Goal: Task Accomplishment & Management: Complete application form

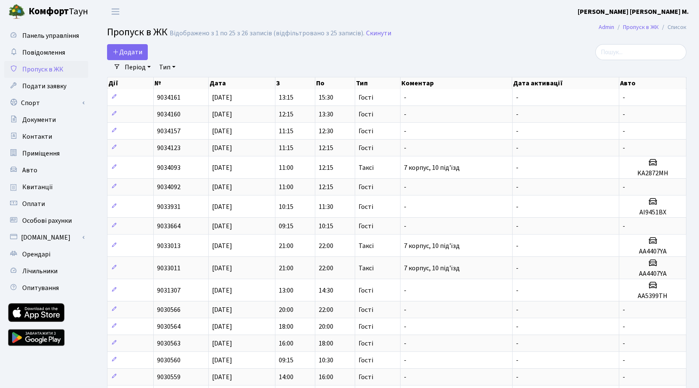
select select "25"
click at [129, 53] on span "Додати" at bounding box center [128, 51] width 30 height 9
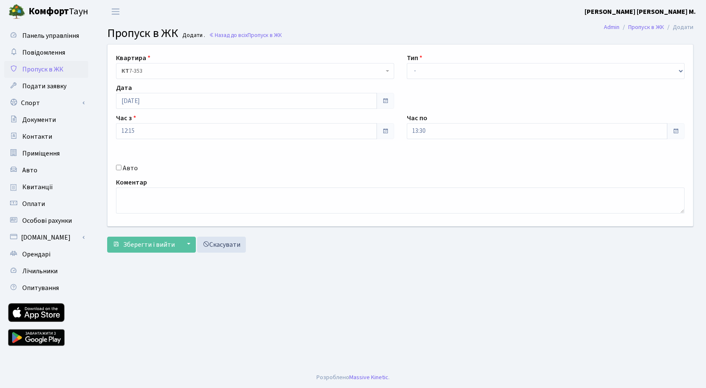
click at [117, 167] on input "Авто" at bounding box center [118, 167] width 5 height 5
checkbox input "true"
click at [412, 157] on input "text" at bounding box center [546, 161] width 278 height 16
paste input "AA4204TP"
type input "AA4204TP"
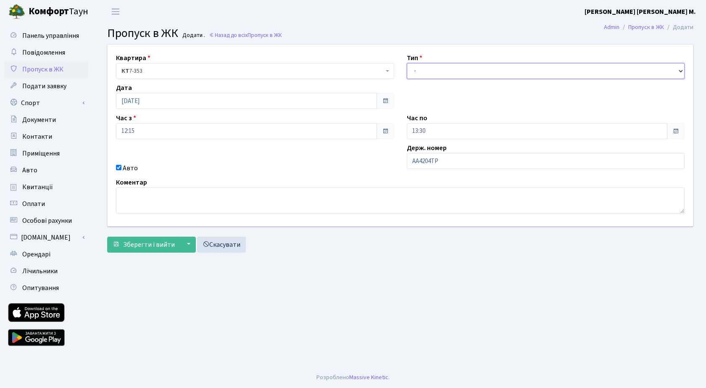
click at [422, 71] on select "- Доставка Таксі Гості Сервіс" at bounding box center [546, 71] width 278 height 16
select select "2"
click at [407, 63] on select "- Доставка Таксі Гості Сервіс" at bounding box center [546, 71] width 278 height 16
click at [155, 246] on span "Зберегти і вийти" at bounding box center [149, 244] width 52 height 9
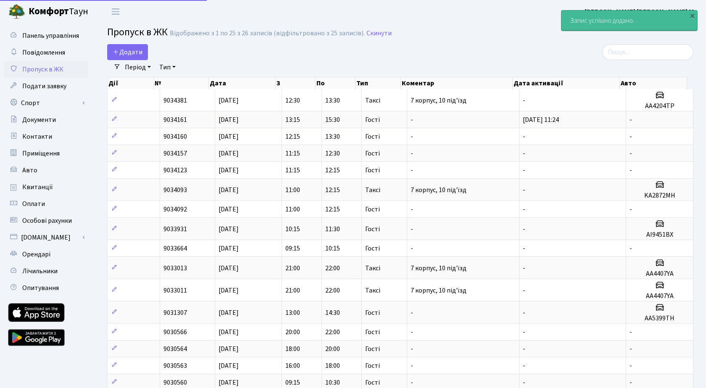
select select "25"
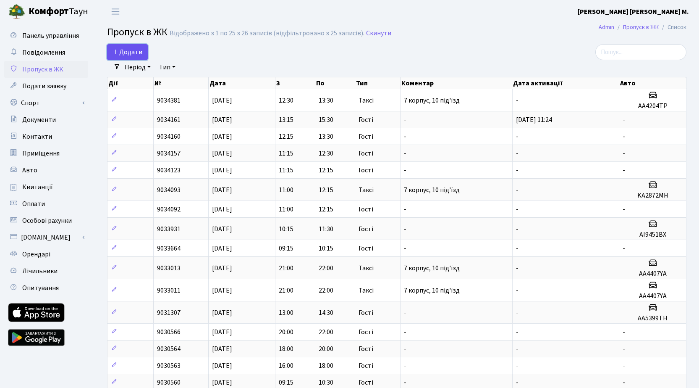
click at [132, 46] on link "Додати" at bounding box center [127, 52] width 41 height 16
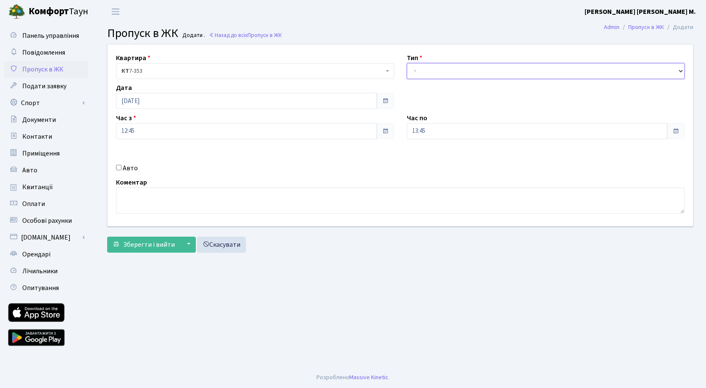
click at [445, 68] on select "- Доставка Таксі Гості Сервіс" at bounding box center [546, 71] width 278 height 16
select select "3"
click at [407, 63] on select "- Доставка Таксі Гості Сервіс" at bounding box center [546, 71] width 278 height 16
click at [144, 243] on span "Зберегти і вийти" at bounding box center [149, 244] width 52 height 9
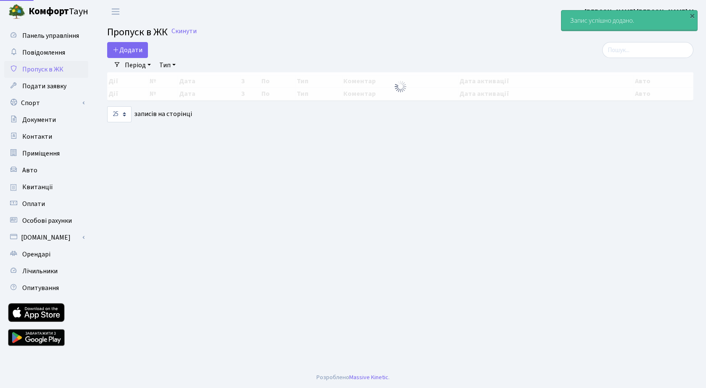
select select "25"
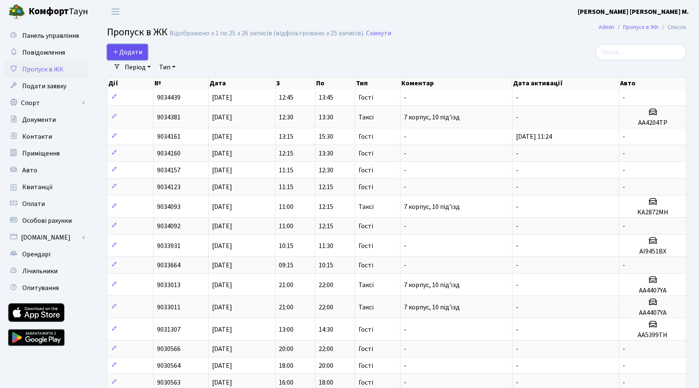
click at [142, 54] on link "Додати" at bounding box center [127, 52] width 41 height 16
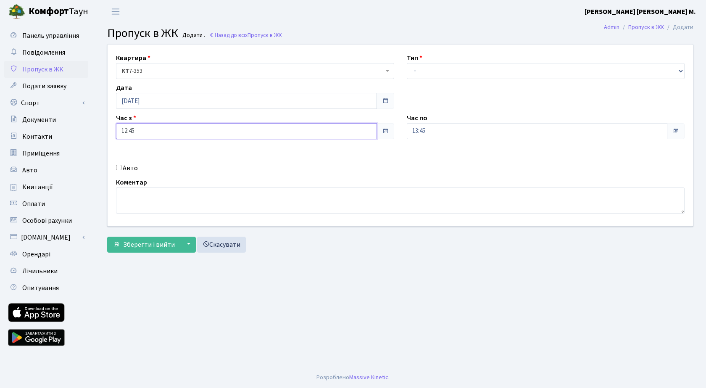
click at [160, 133] on input "12:45" at bounding box center [246, 131] width 261 height 16
click at [143, 157] on icon at bounding box center [139, 160] width 23 height 23
click at [143, 156] on icon at bounding box center [139, 160] width 23 height 23
type input "14:45"
click at [464, 131] on input "13:45" at bounding box center [537, 131] width 261 height 16
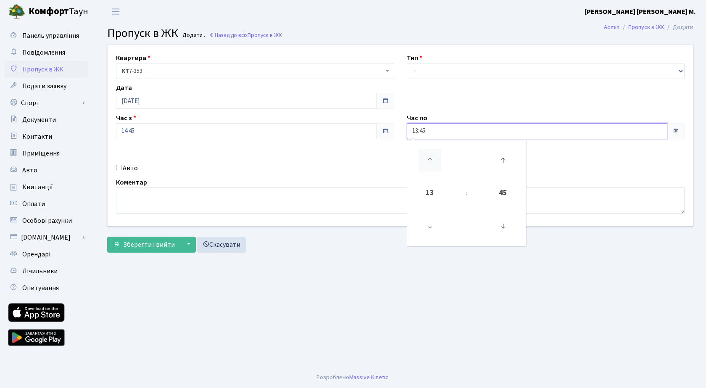
click at [435, 155] on icon at bounding box center [429, 160] width 23 height 23
click at [436, 152] on icon at bounding box center [429, 160] width 23 height 23
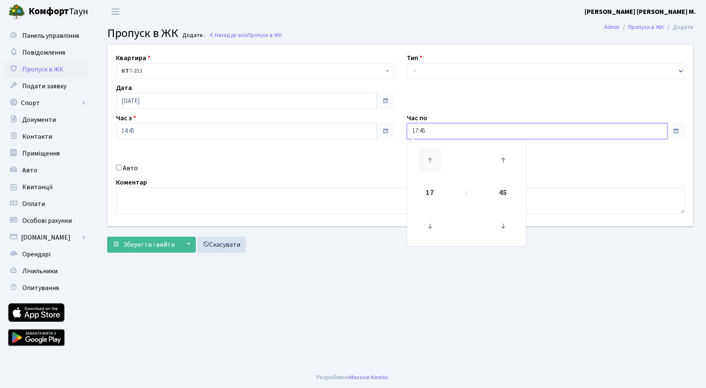
type input "18:45"
click at [451, 70] on select "- Доставка Таксі Гості Сервіс" at bounding box center [546, 71] width 278 height 16
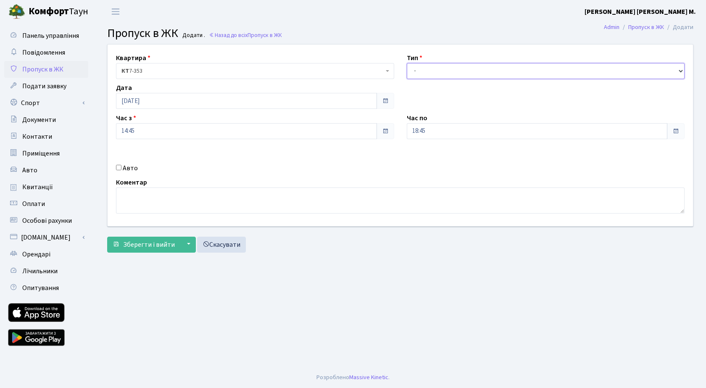
select select "3"
click at [407, 63] on select "- Доставка Таксі Гості Сервіс" at bounding box center [546, 71] width 278 height 16
click at [157, 242] on span "Зберегти і вийти" at bounding box center [149, 244] width 52 height 9
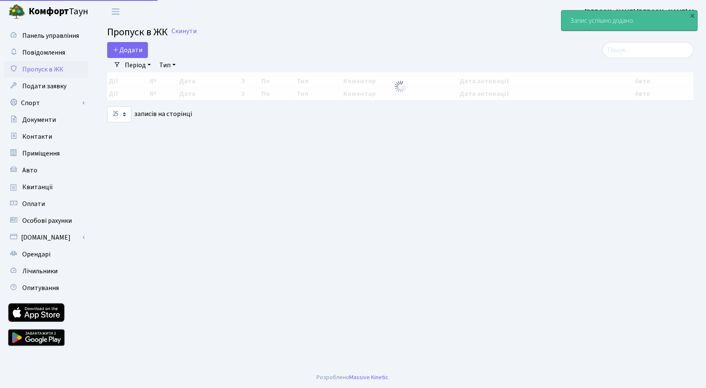
select select "25"
